Goal: Information Seeking & Learning: Check status

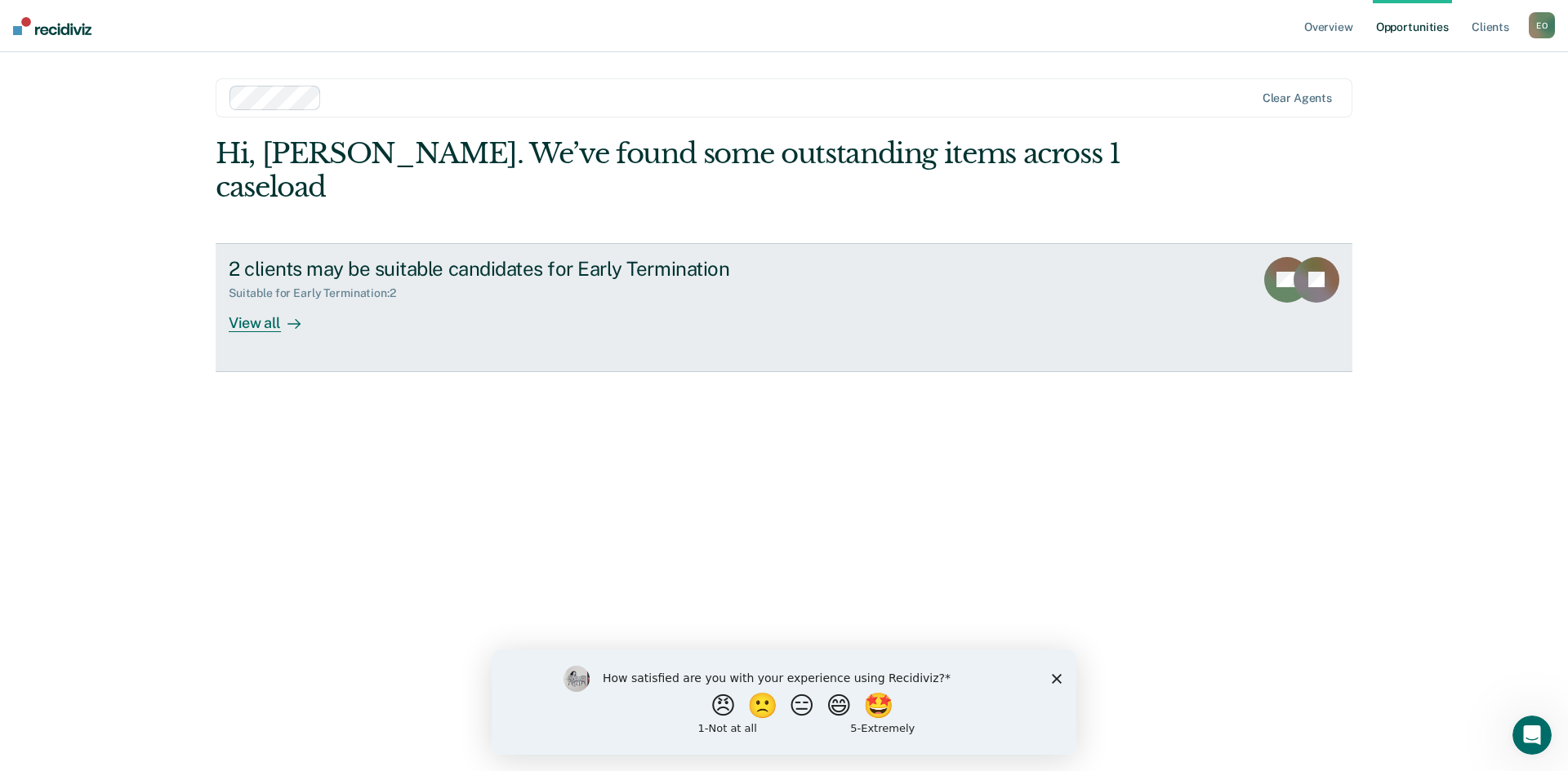
click at [270, 299] on link "2 clients may be suitable candidates for Early Termination Suitable for Early T…" at bounding box center [784, 307] width 1137 height 129
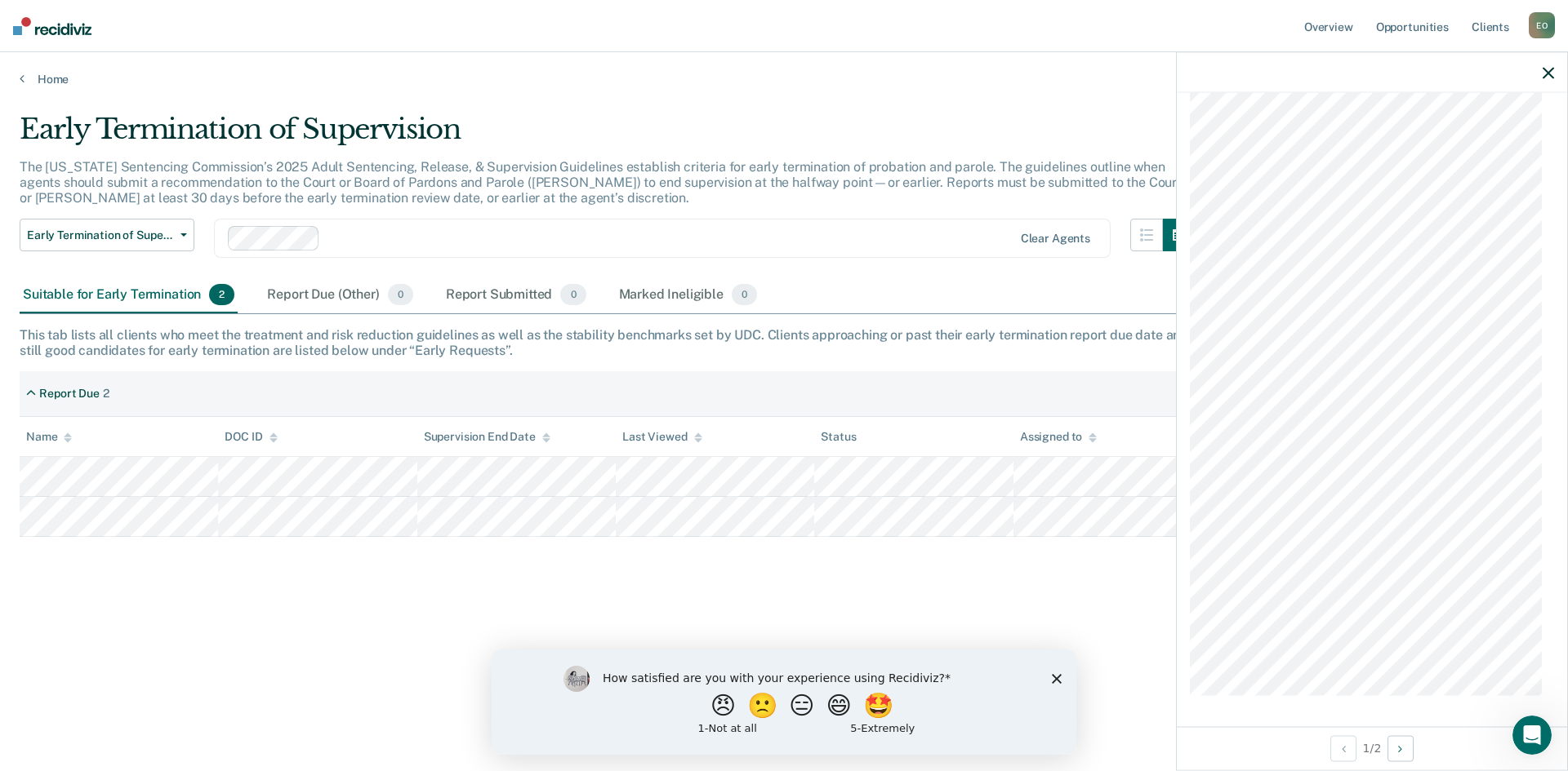
scroll to position [289, 0]
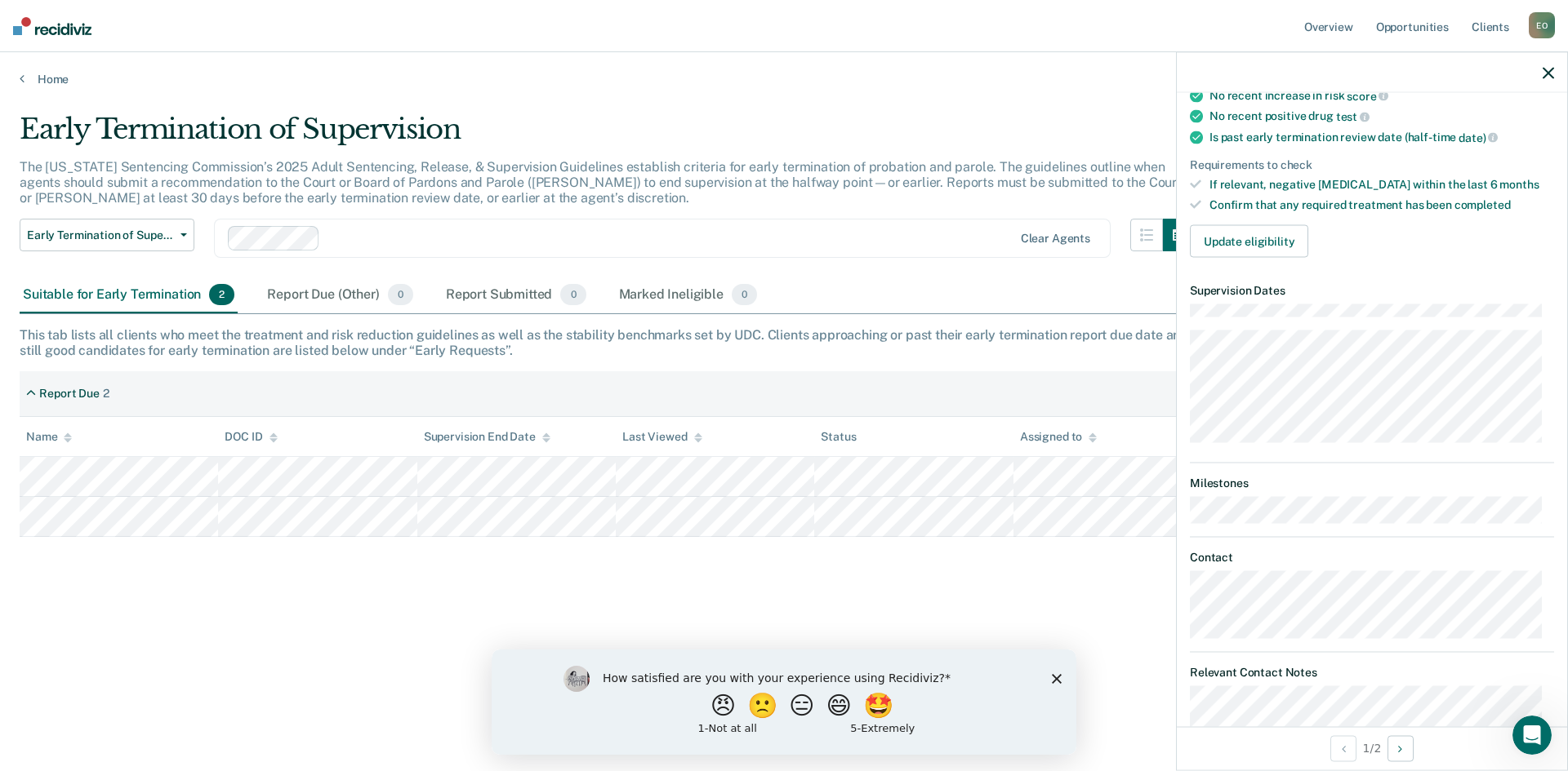
click at [1543, 72] on icon "button" at bounding box center [1547, 72] width 11 height 11
